Goal: Information Seeking & Learning: Check status

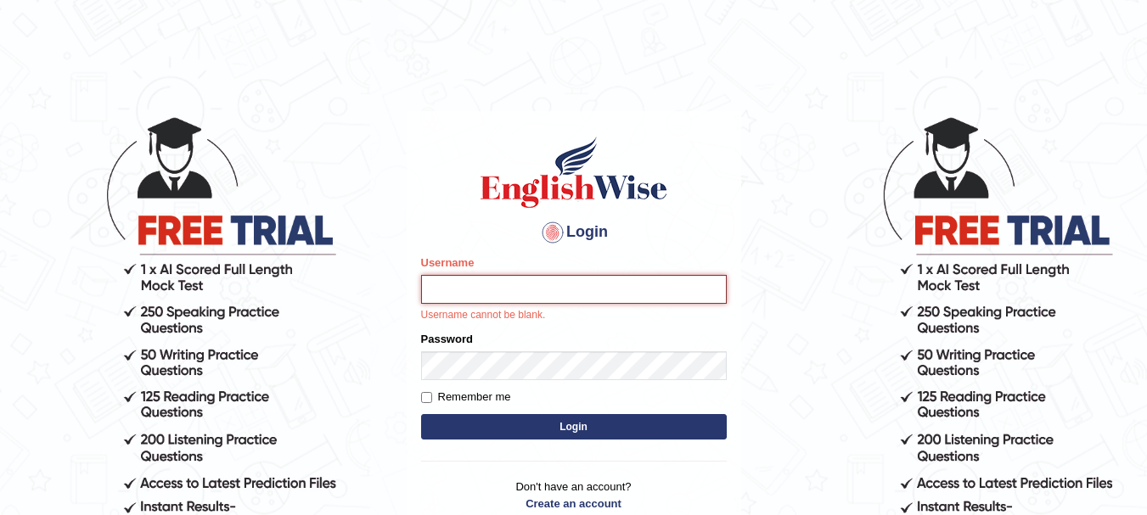
type input "0"
type input "Gurpinder1898"
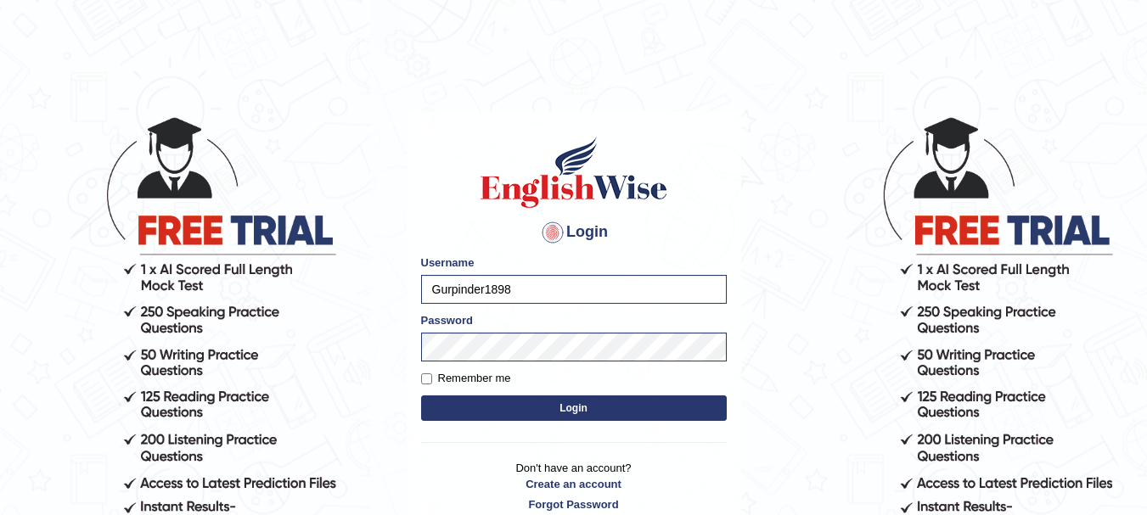
click at [557, 405] on button "Login" at bounding box center [574, 408] width 306 height 25
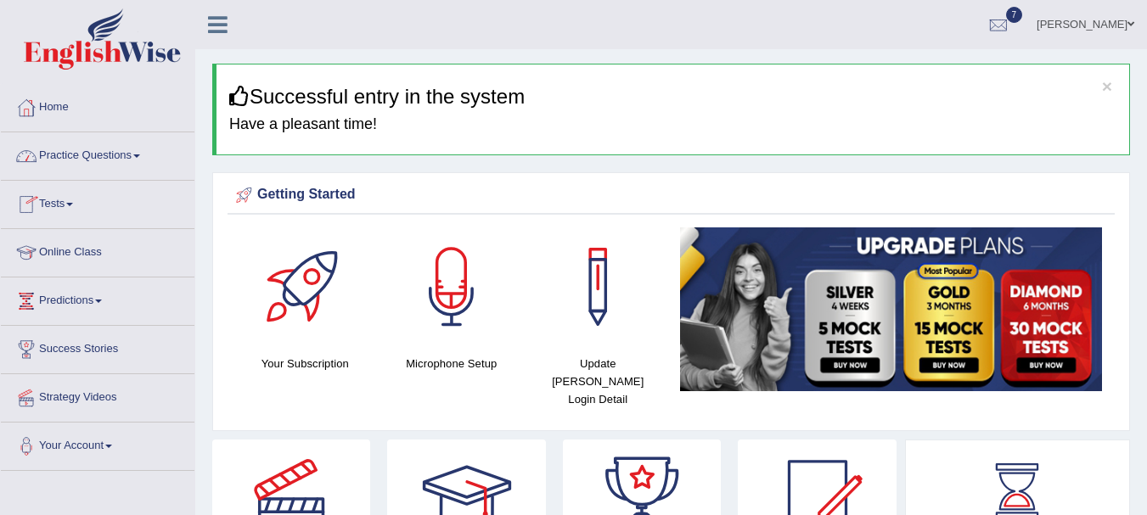
click at [109, 152] on link "Practice Questions" at bounding box center [98, 153] width 194 height 42
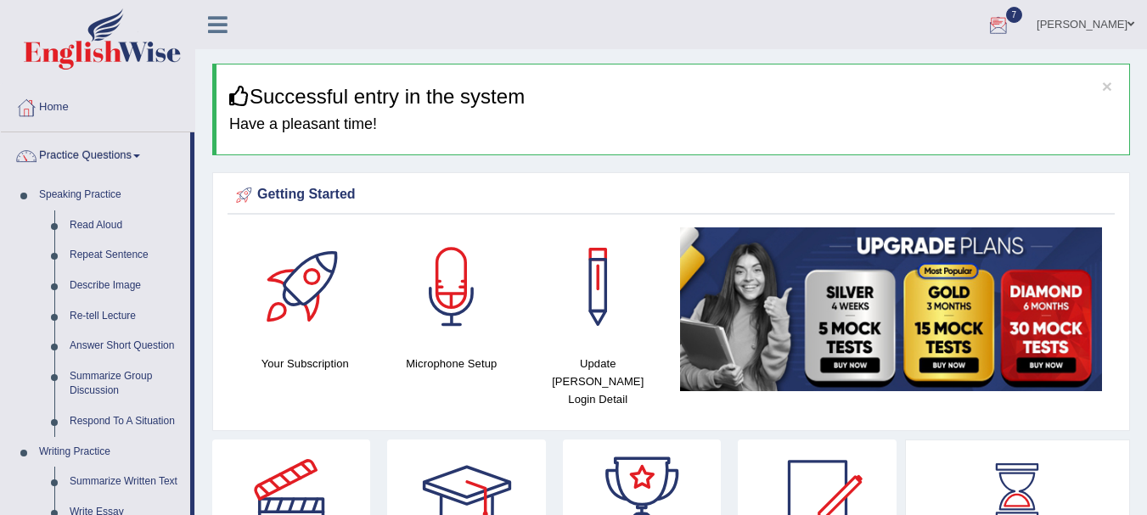
click at [1011, 26] on div at bounding box center [997, 25] width 25 height 25
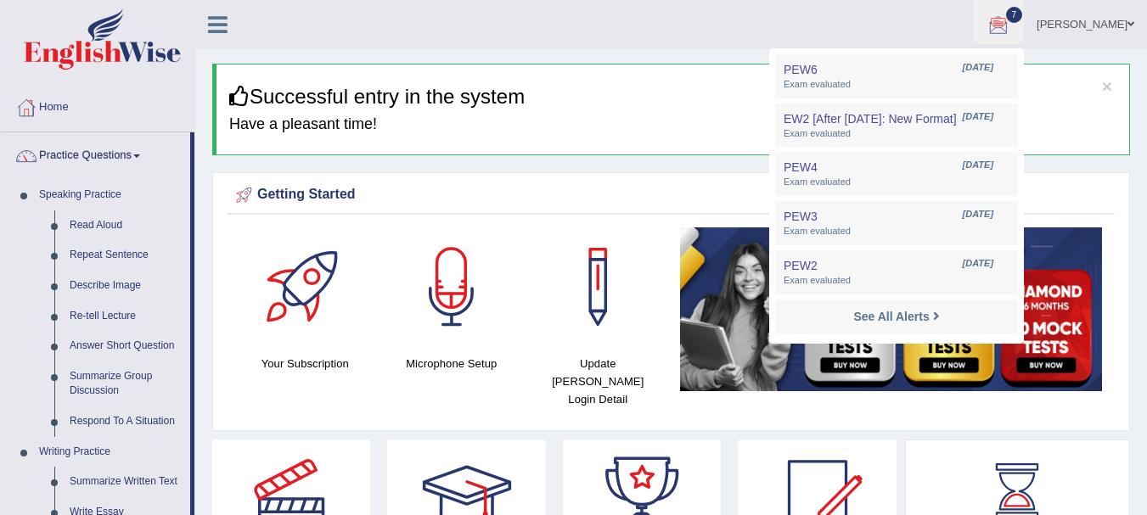
click at [1131, 24] on span at bounding box center [1130, 24] width 7 height 11
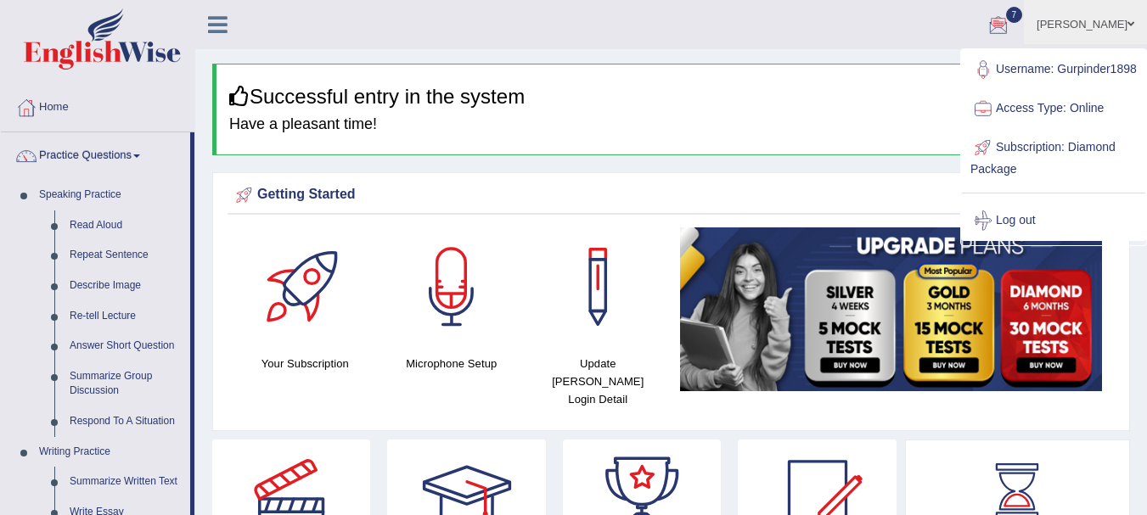
click at [1131, 24] on span at bounding box center [1130, 24] width 7 height 11
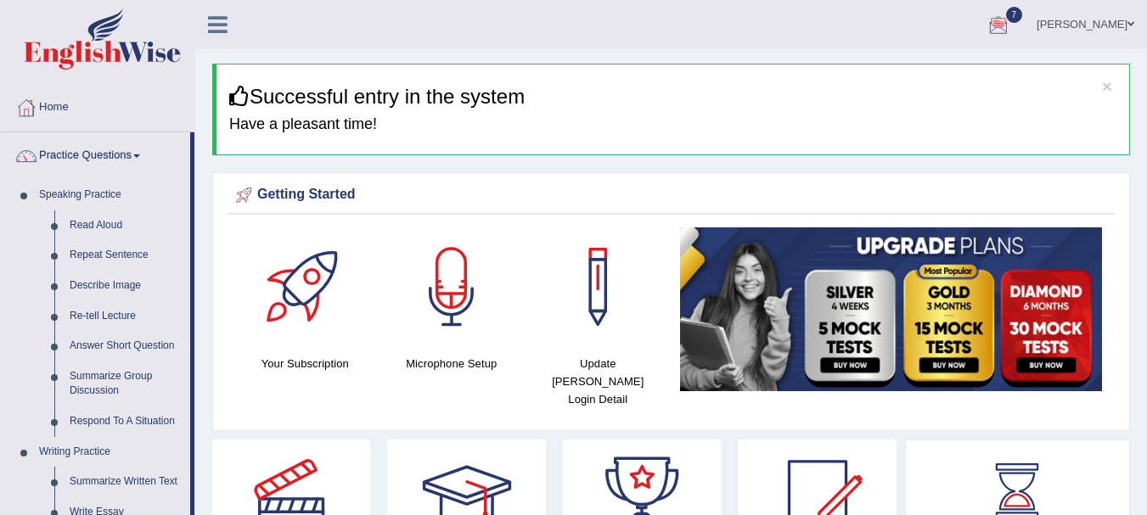
click at [138, 53] on img at bounding box center [102, 38] width 157 height 61
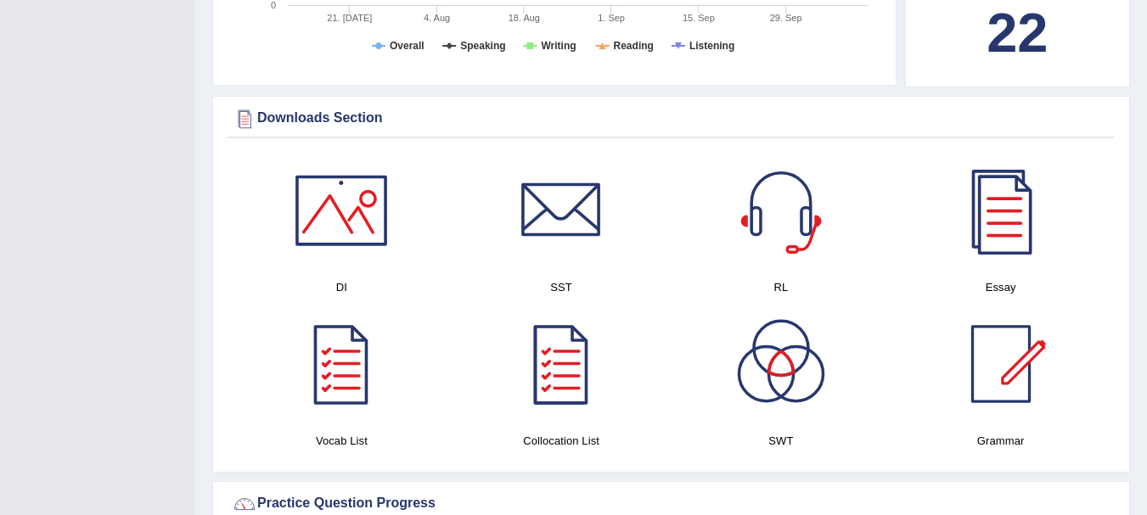
scroll to position [776, 0]
click at [324, 349] on div at bounding box center [341, 365] width 119 height 119
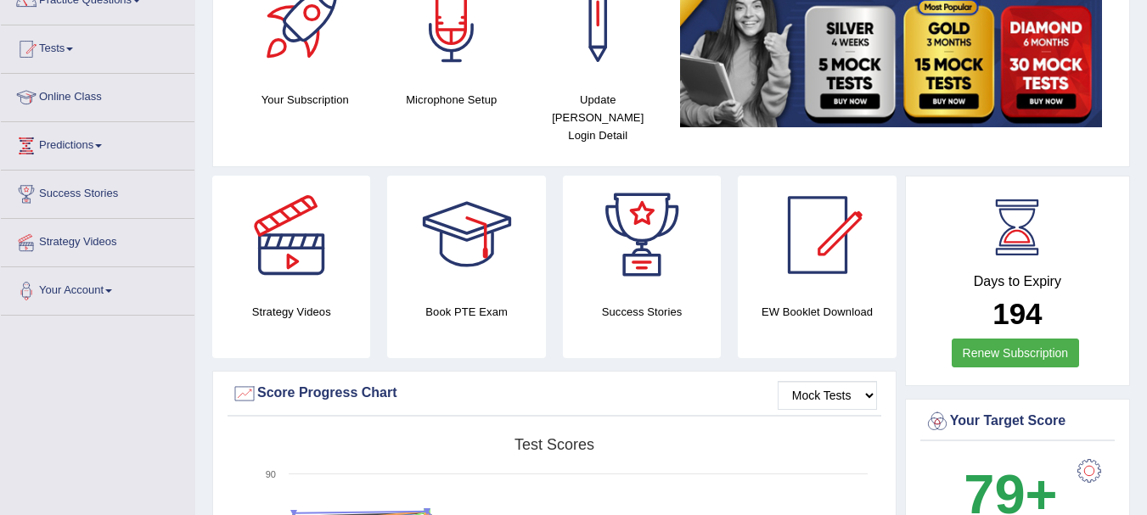
scroll to position [0, 0]
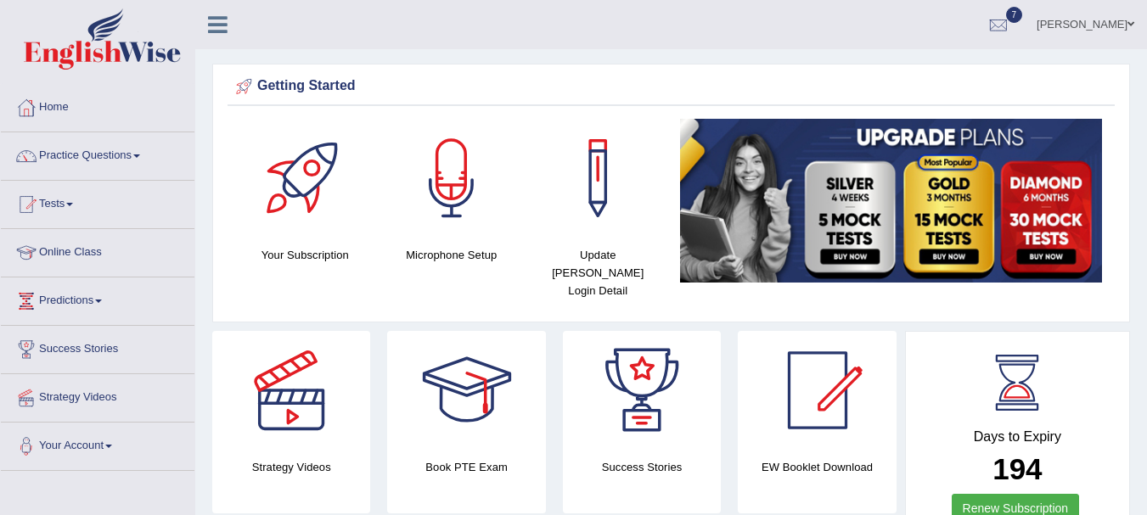
click at [115, 448] on link "Your Account" at bounding box center [98, 444] width 194 height 42
click at [81, 99] on link "Home" at bounding box center [98, 105] width 194 height 42
click at [1008, 21] on div at bounding box center [997, 25] width 25 height 25
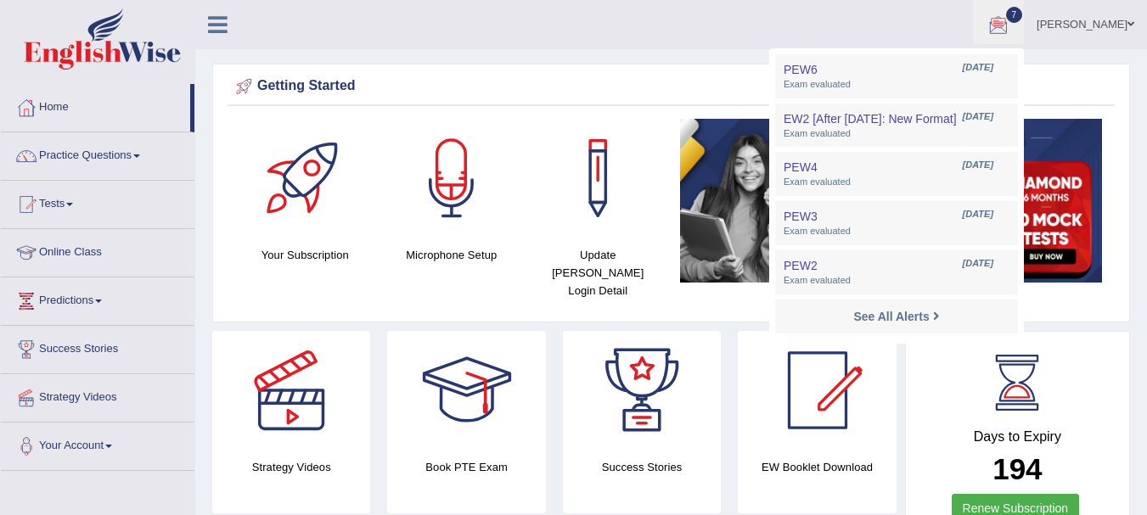
click at [1113, 25] on link "[PERSON_NAME]" at bounding box center [1085, 22] width 123 height 44
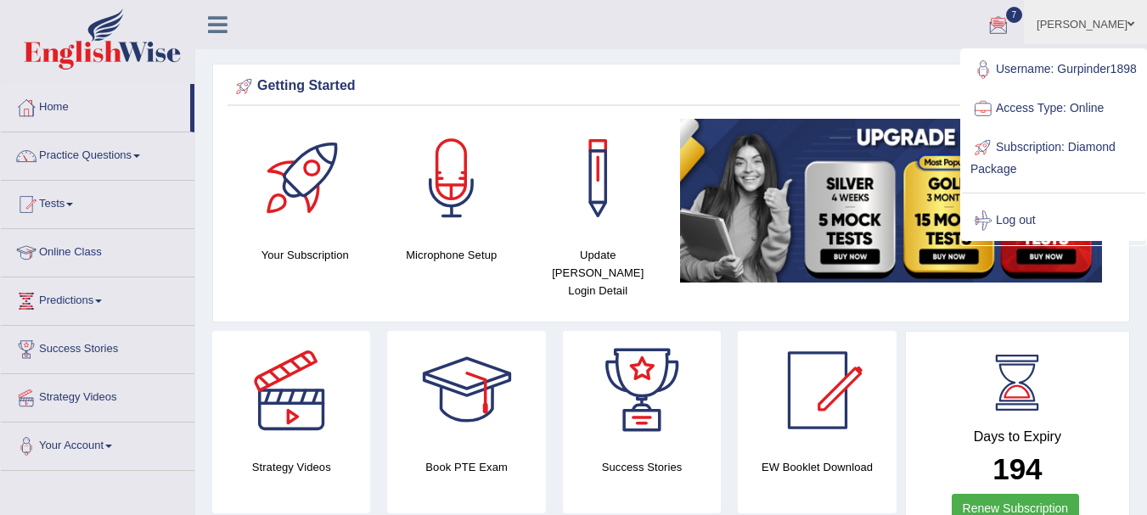
click at [1057, 125] on link "Access Type: Online" at bounding box center [1053, 108] width 183 height 39
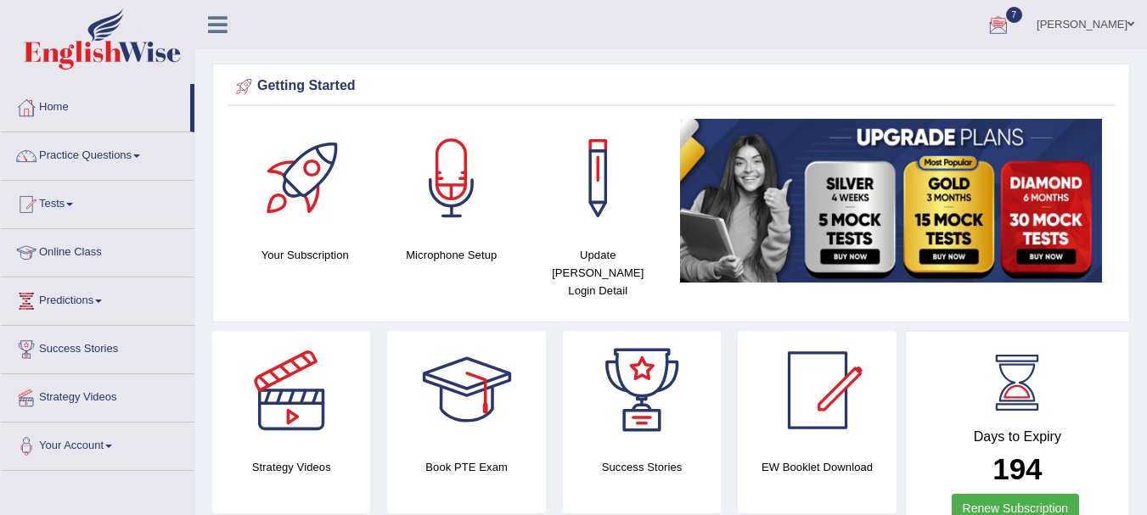
click at [1087, 25] on link "[PERSON_NAME]" at bounding box center [1085, 22] width 123 height 44
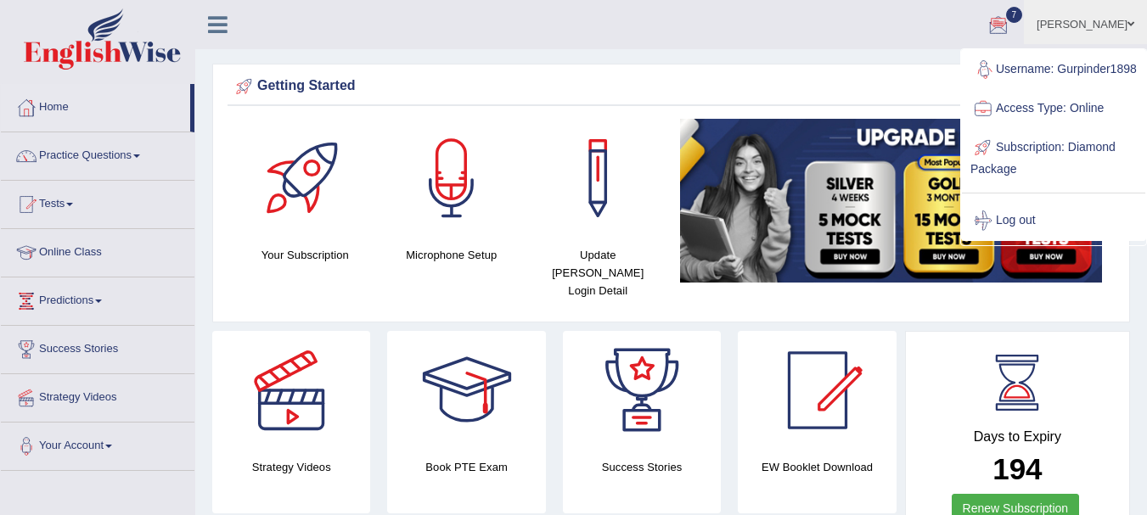
click at [1011, 71] on link "Username: Gurpinder1898" at bounding box center [1053, 69] width 183 height 39
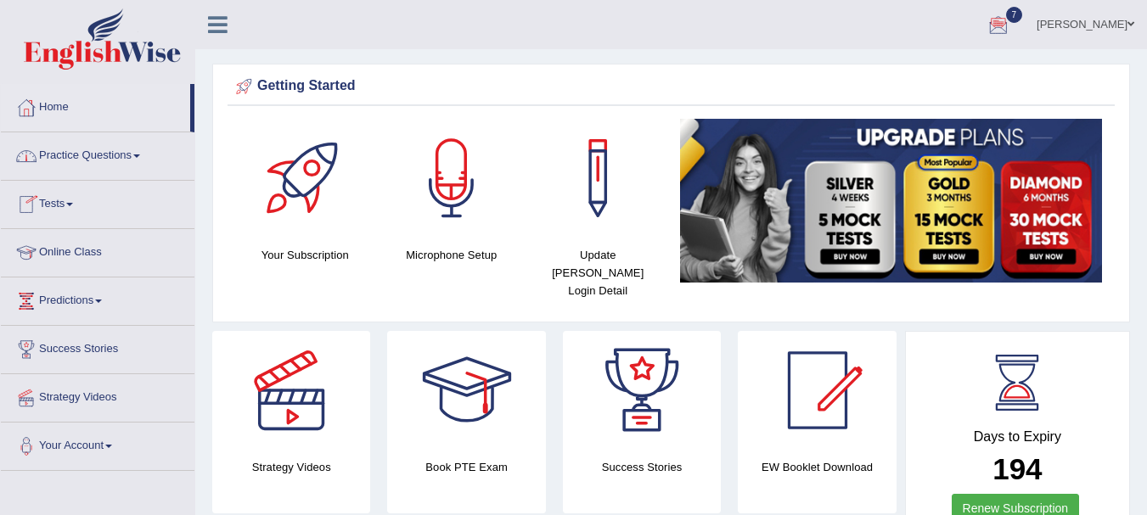
click at [72, 209] on link "Tests" at bounding box center [98, 202] width 194 height 42
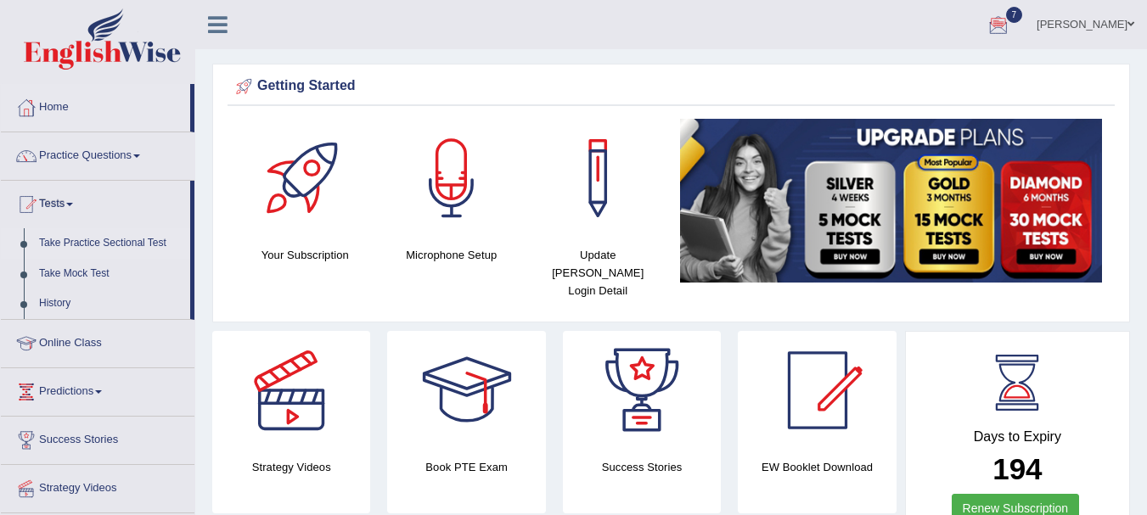
click at [102, 239] on link "Take Practice Sectional Test" at bounding box center [110, 243] width 159 height 31
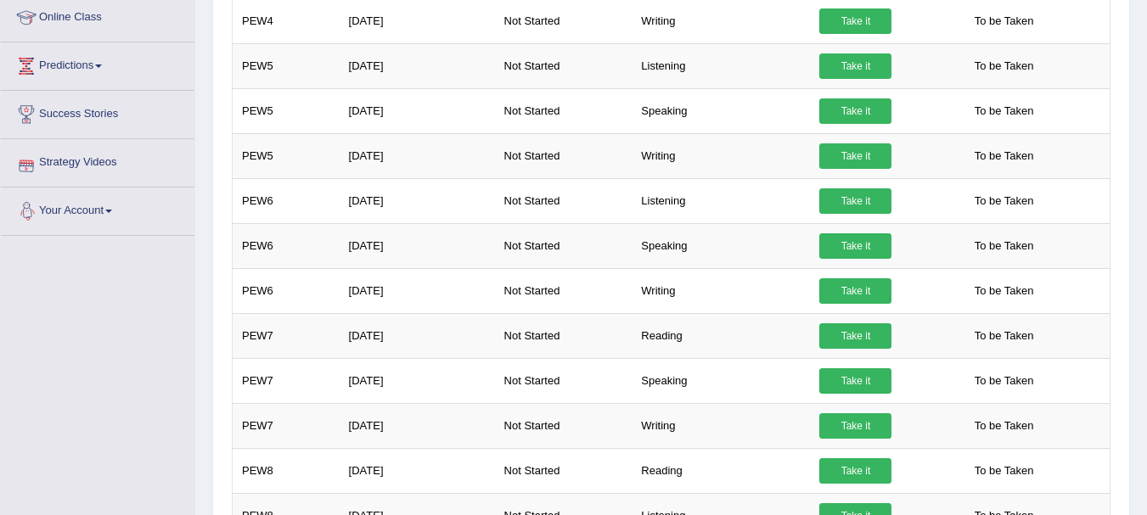
click at [94, 208] on link "Your Account" at bounding box center [98, 209] width 194 height 42
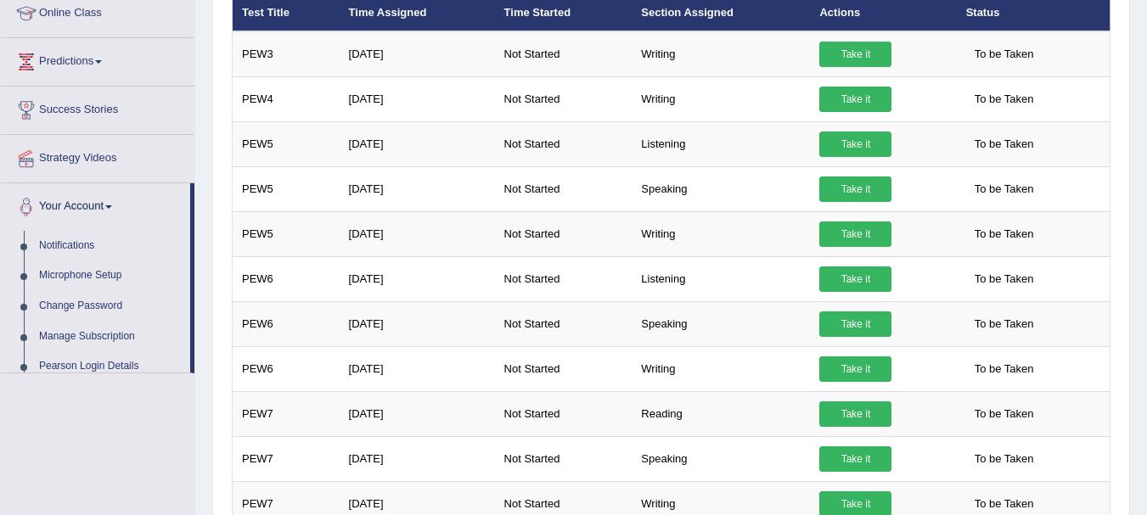
scroll to position [235, 0]
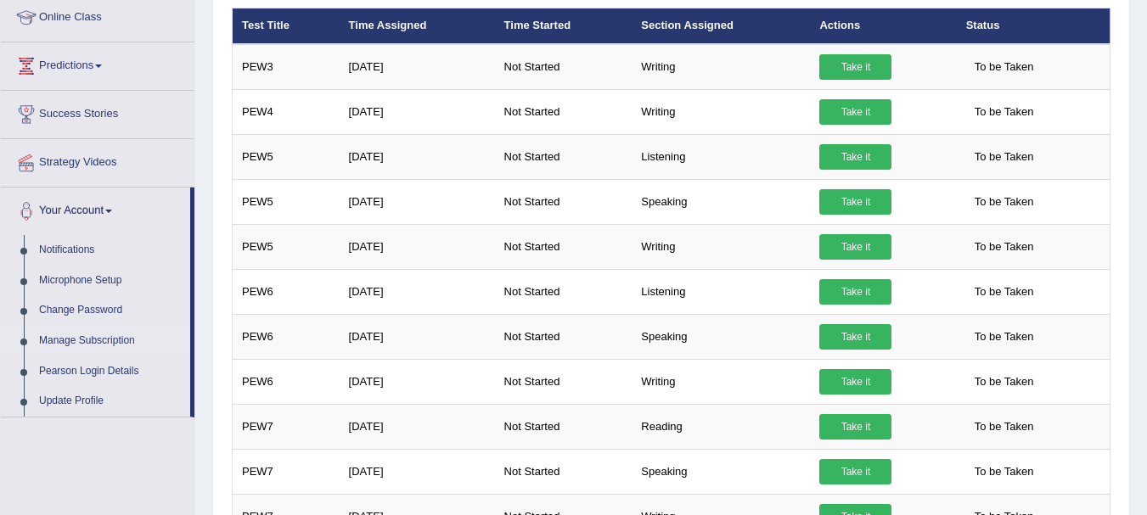
click at [94, 340] on link "Manage Subscription" at bounding box center [110, 341] width 159 height 31
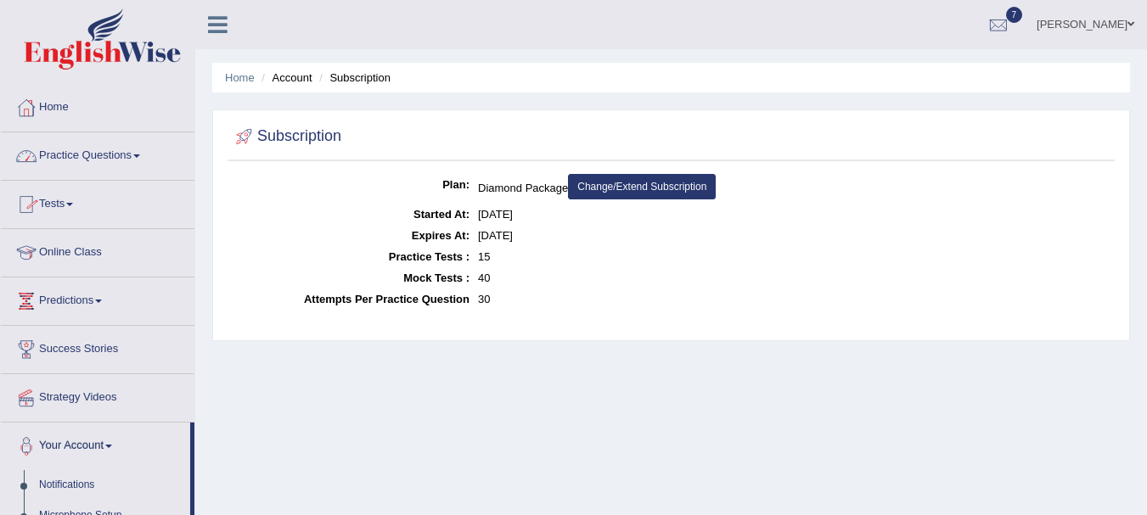
click at [121, 60] on img at bounding box center [102, 38] width 157 height 61
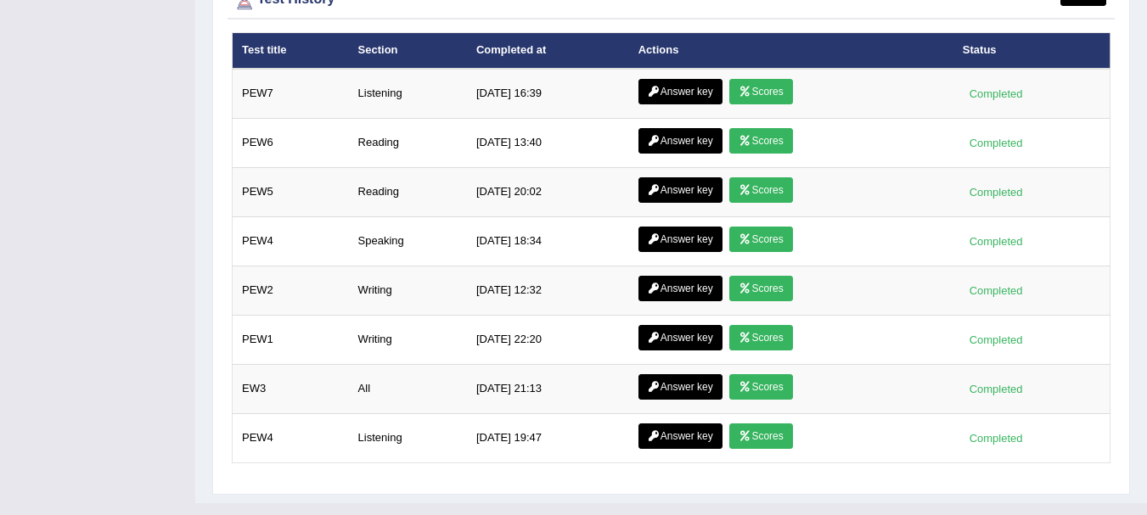
scroll to position [2417, 0]
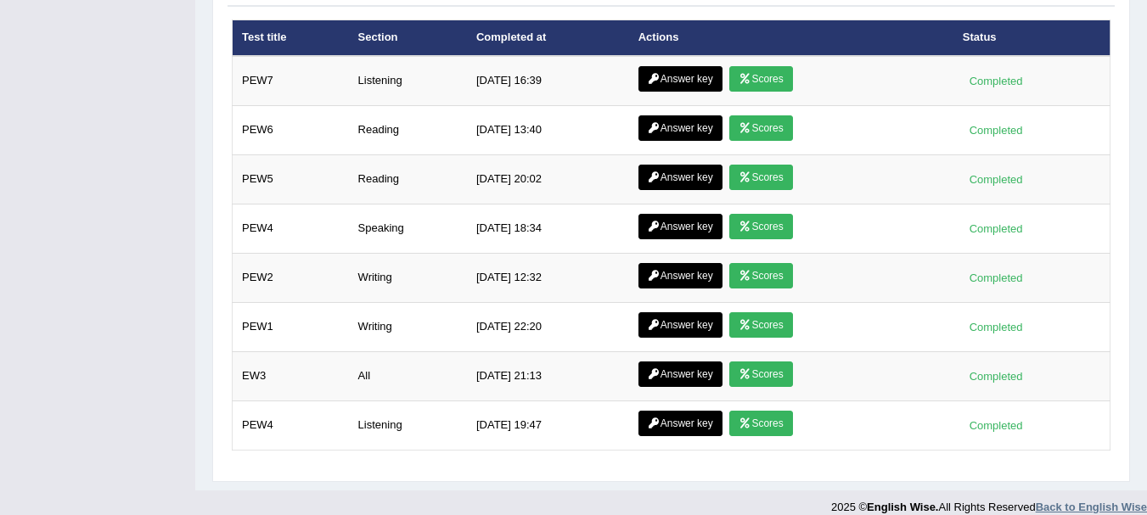
click at [1078, 501] on strong "Back to English Wise" at bounding box center [1091, 507] width 111 height 13
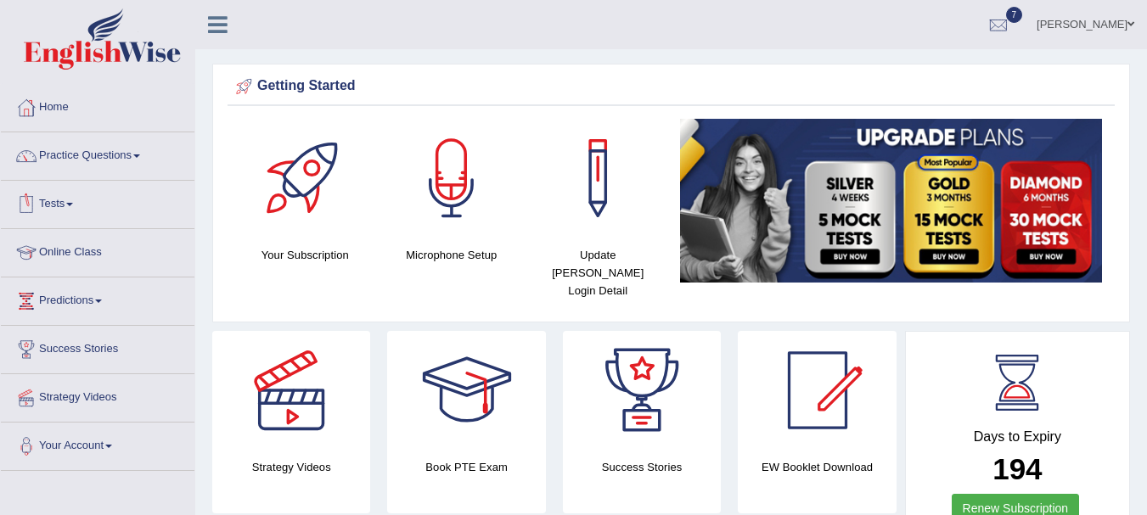
click at [216, 26] on icon at bounding box center [218, 25] width 20 height 22
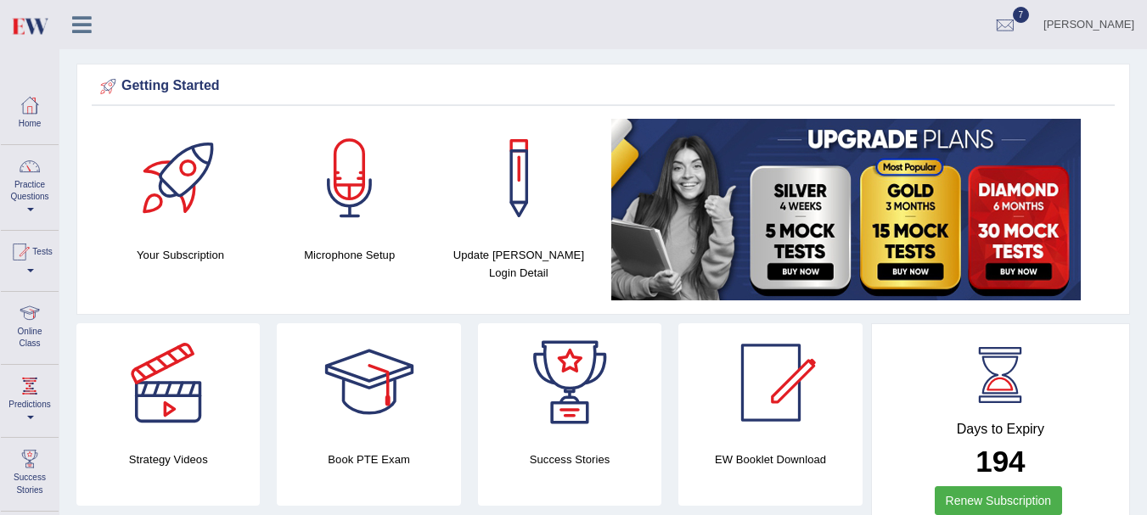
click at [88, 27] on icon at bounding box center [82, 25] width 20 height 22
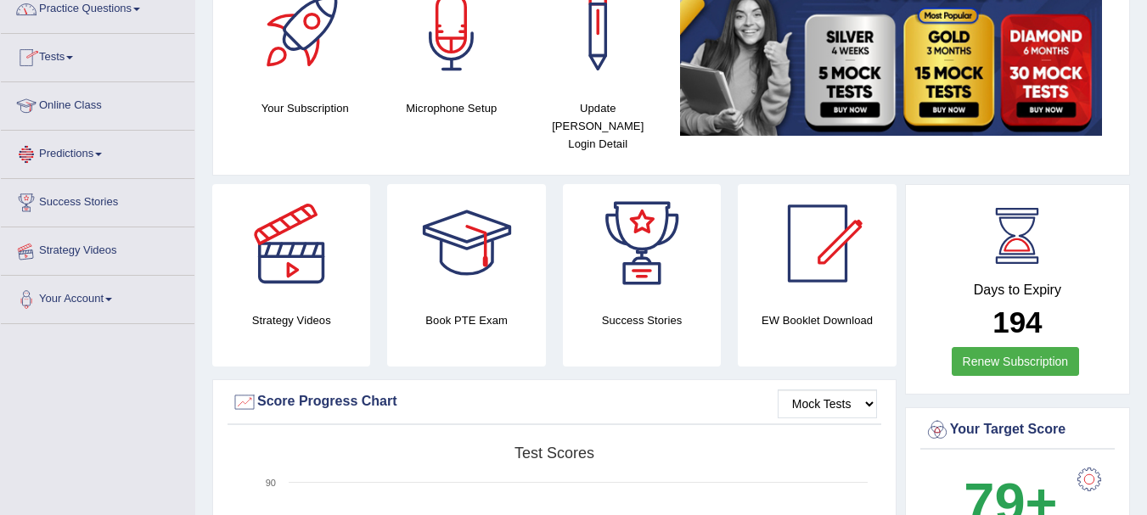
scroll to position [154, 0]
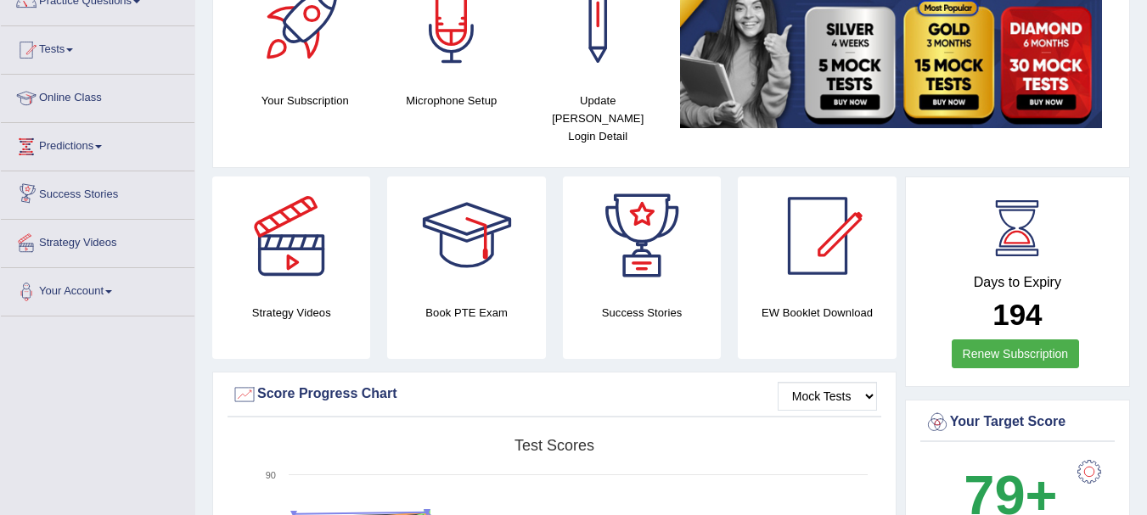
click at [94, 239] on link "Strategy Videos" at bounding box center [98, 241] width 194 height 42
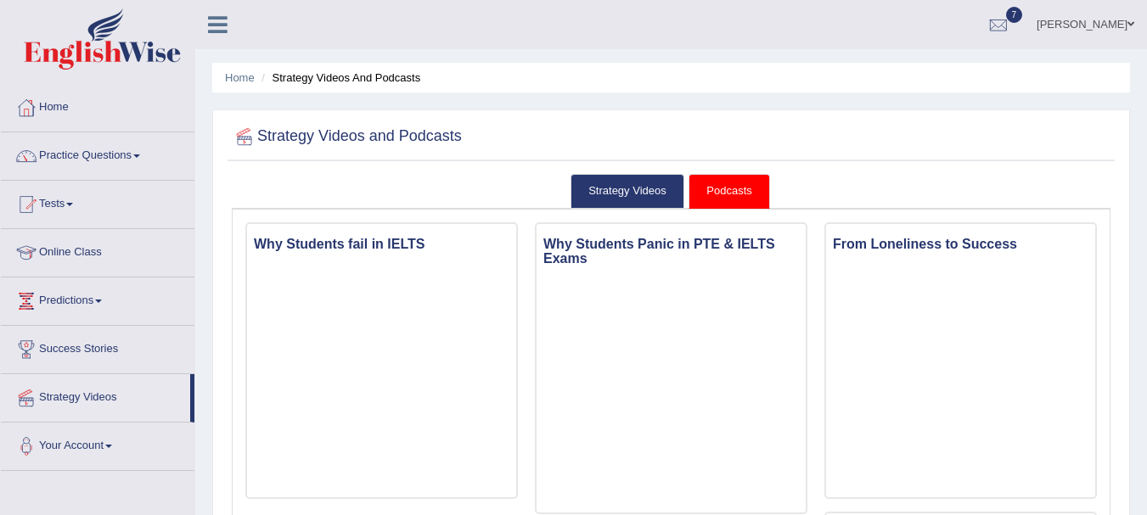
click at [1011, 17] on div at bounding box center [997, 25] width 25 height 25
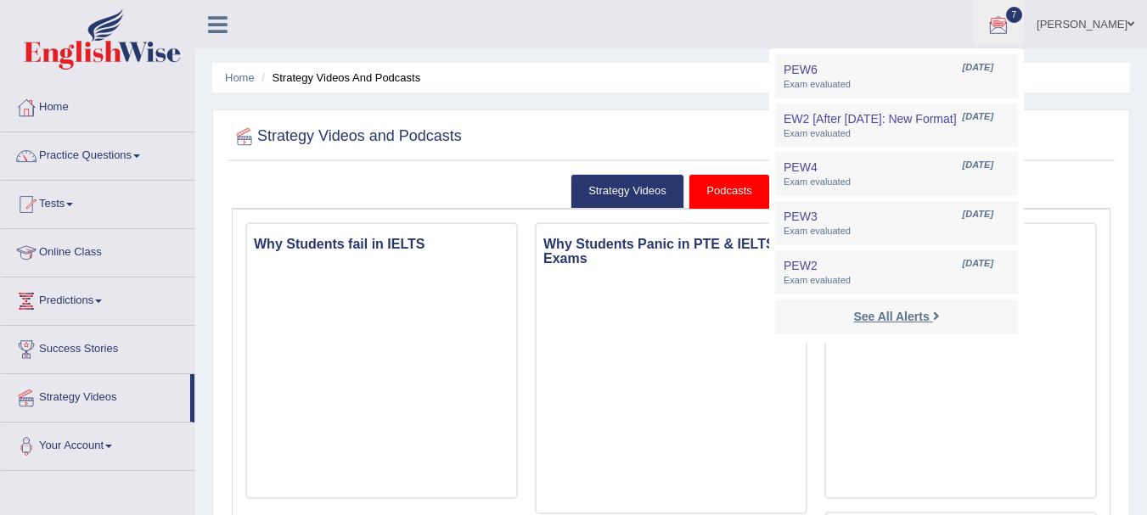
click at [923, 316] on strong "See All Alerts" at bounding box center [891, 317] width 76 height 14
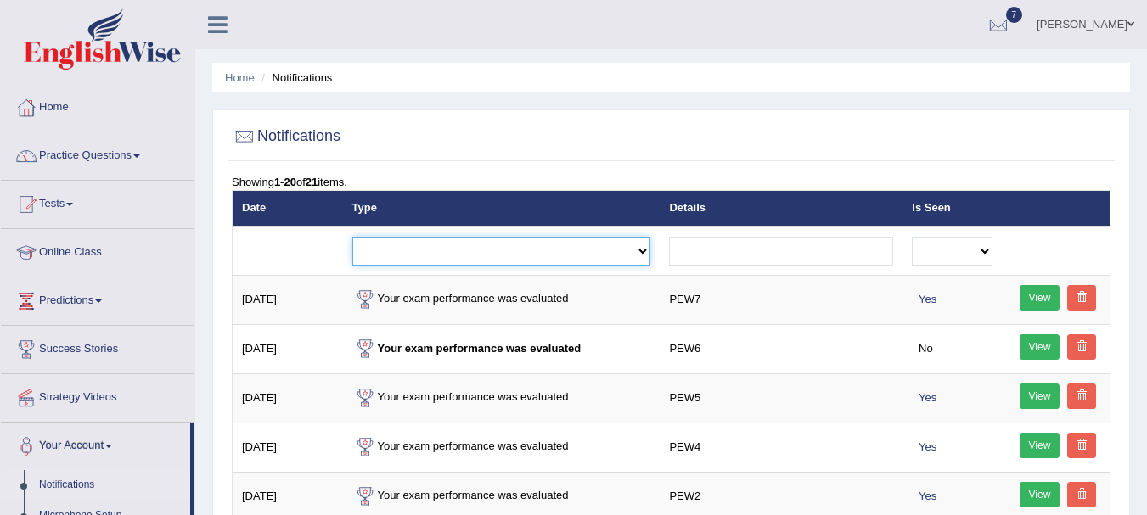
drag, startPoint x: 0, startPoint y: 0, endPoint x: 574, endPoint y: 245, distance: 624.0
click at [574, 245] on select "Exam evaluated Question report replied Practice question report replied Test as…" at bounding box center [501, 251] width 299 height 29
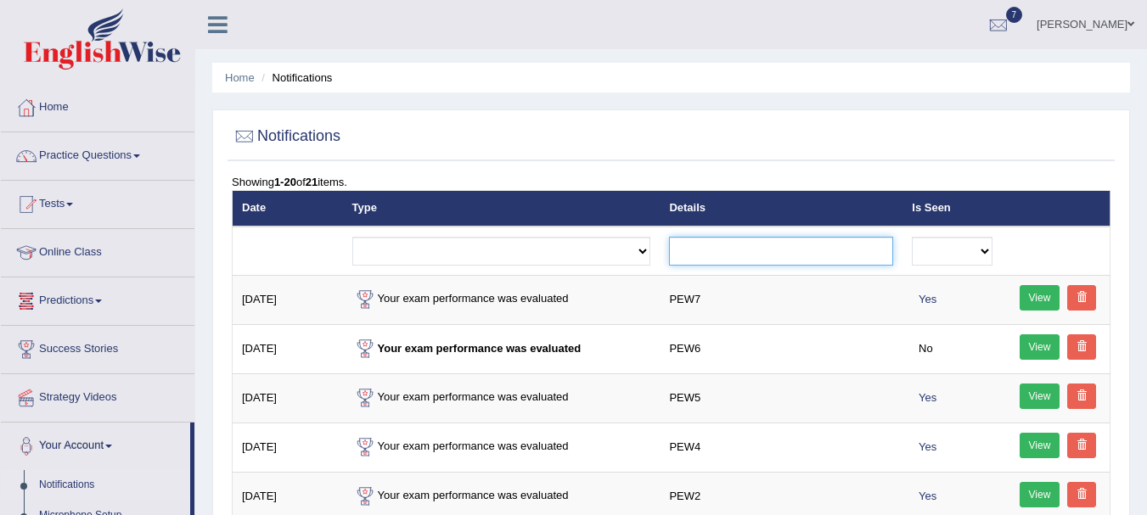
click at [722, 257] on input "text" at bounding box center [781, 251] width 224 height 29
type input "naati"
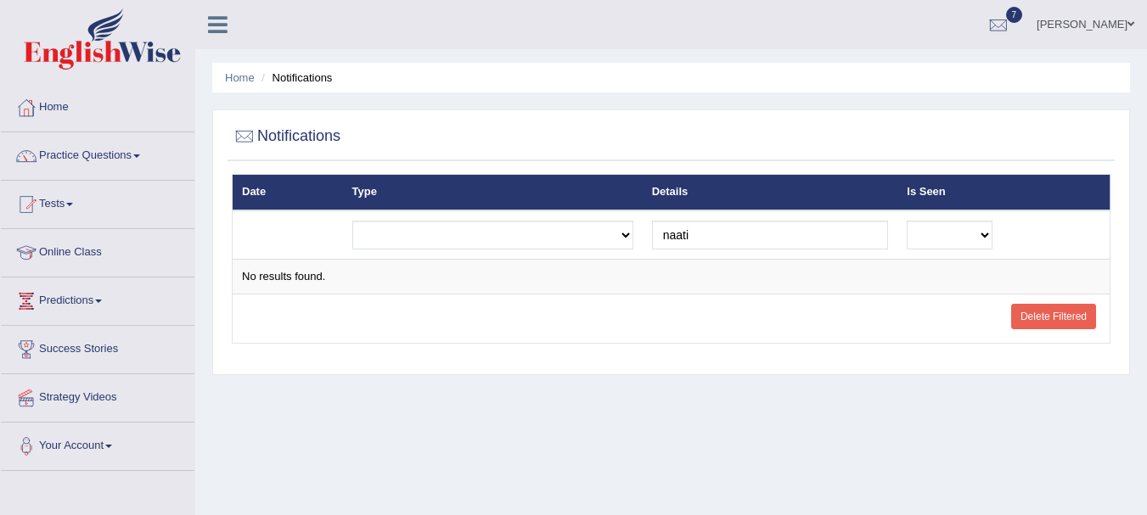
click at [135, 158] on link "Practice Questions" at bounding box center [98, 153] width 194 height 42
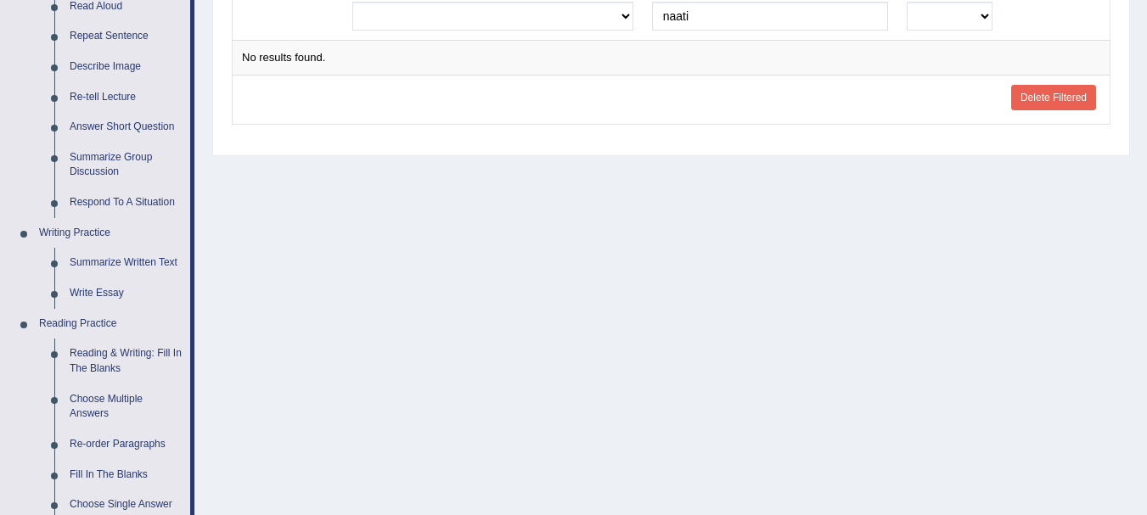
scroll to position [166, 0]
